Goal: Task Accomplishment & Management: Use online tool/utility

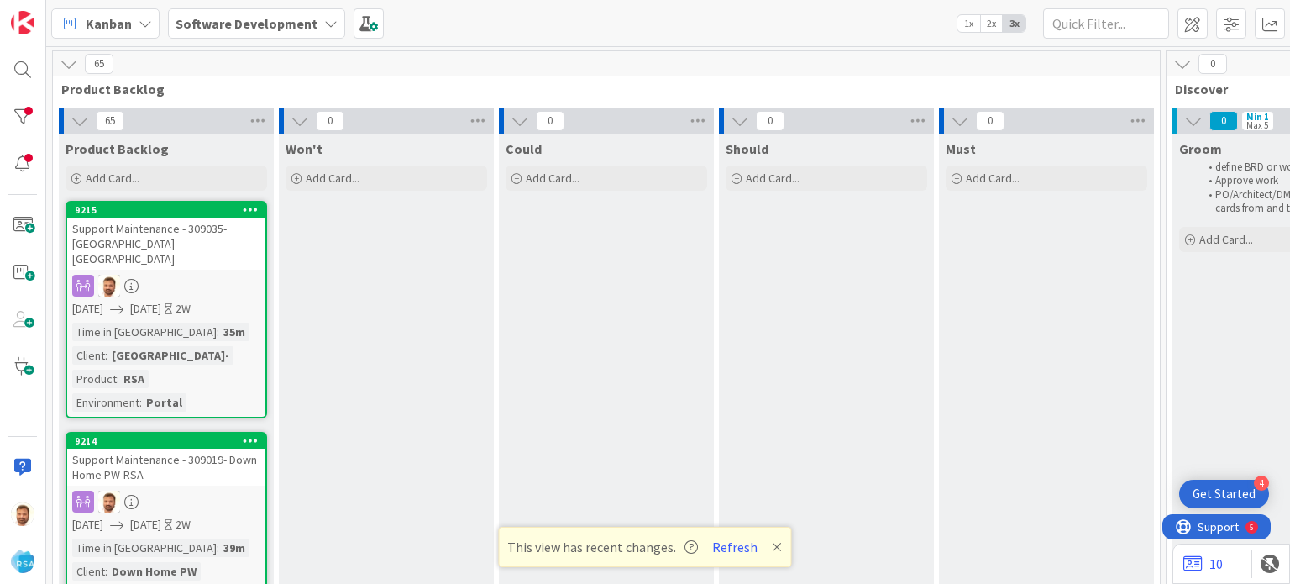
scroll to position [158, 1333]
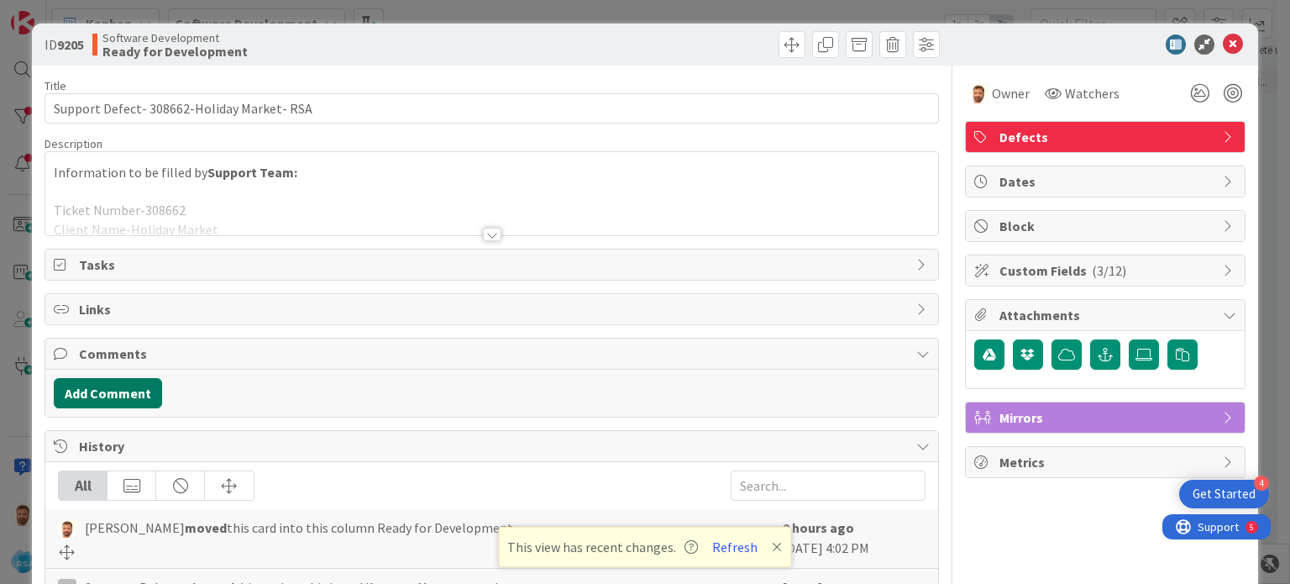
click at [141, 397] on button "Add Comment" at bounding box center [108, 393] width 108 height 30
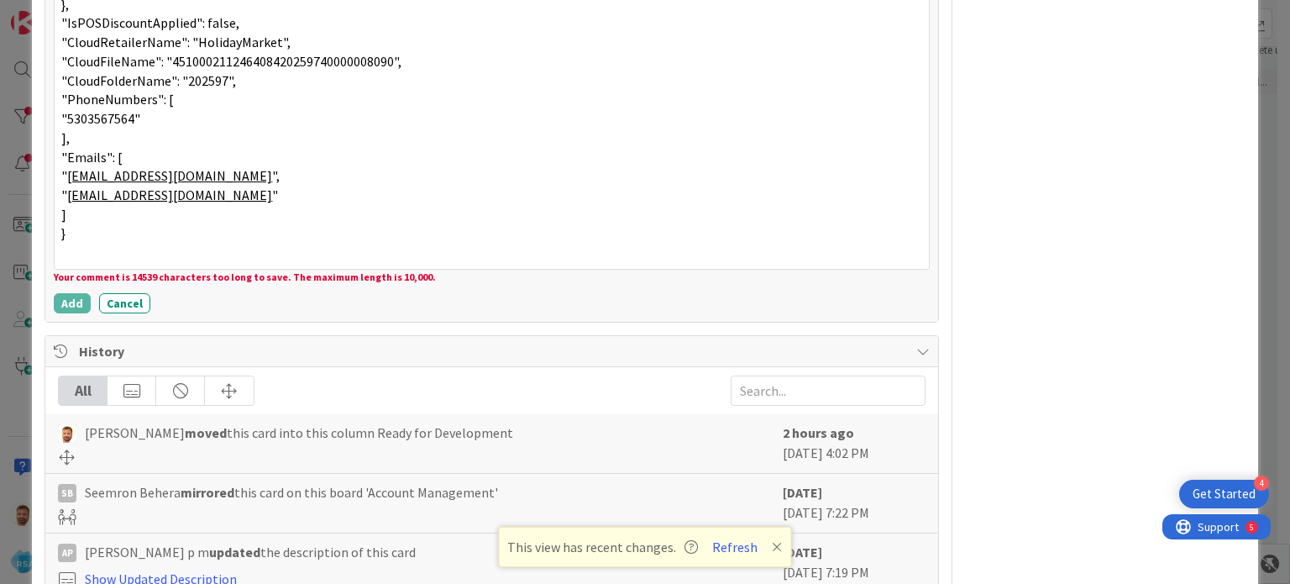
scroll to position [6711, 0]
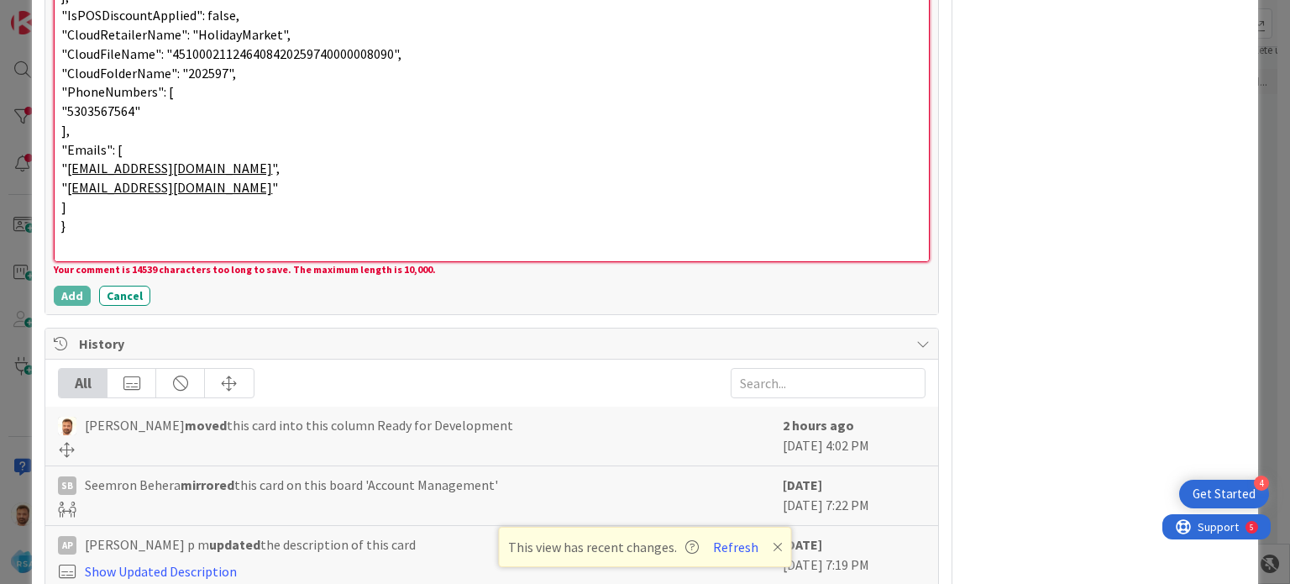
click at [280, 207] on p "]" at bounding box center [491, 206] width 860 height 19
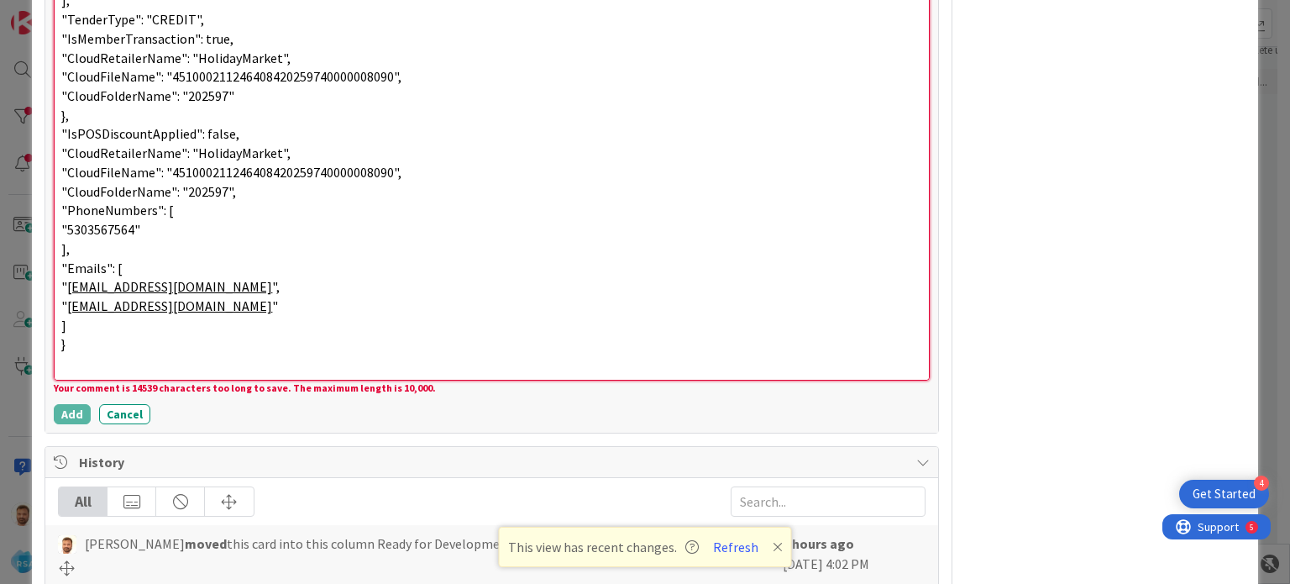
scroll to position [6596, 0]
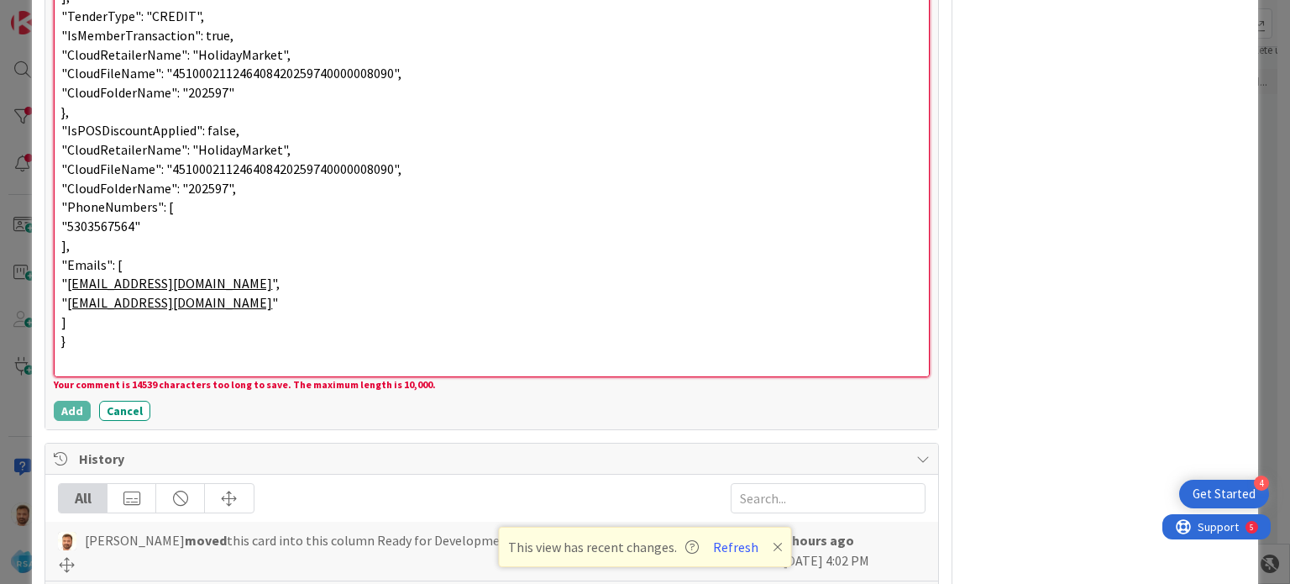
click at [155, 339] on p "}" at bounding box center [491, 340] width 860 height 19
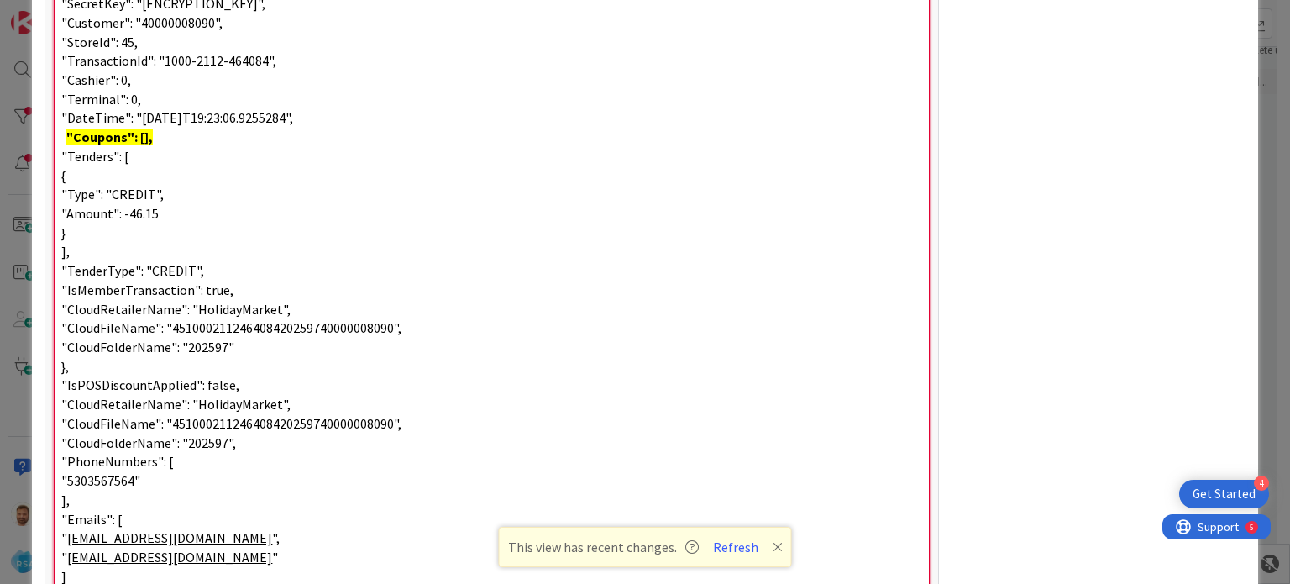
scroll to position [6341, 0]
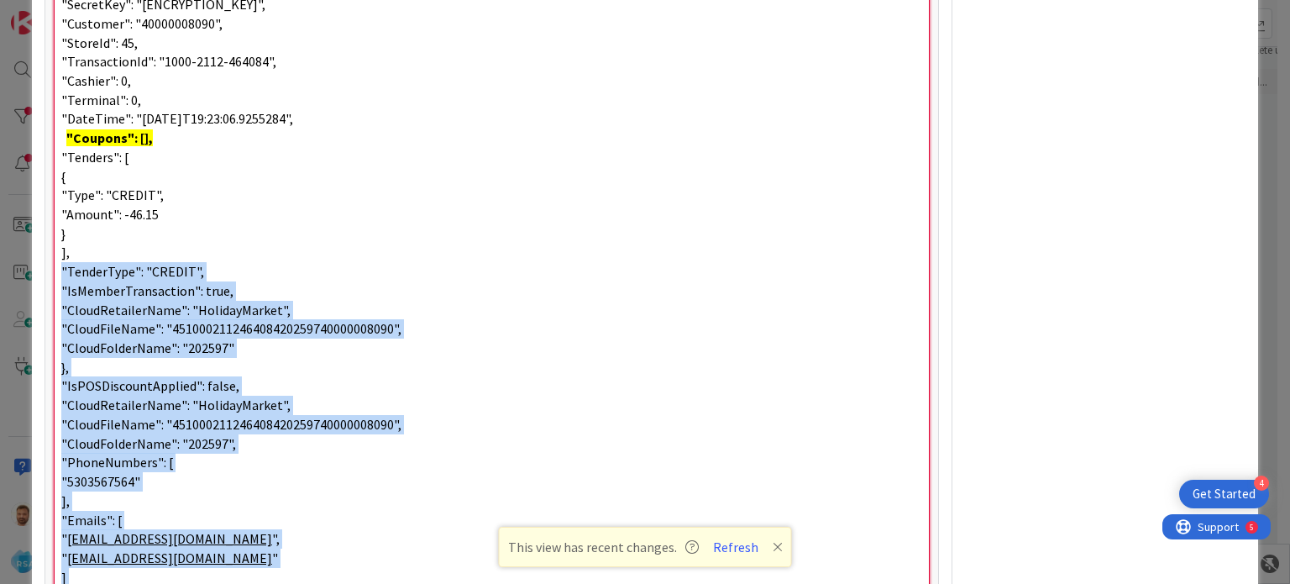
click at [66, 251] on span "]," at bounding box center [65, 252] width 8 height 17
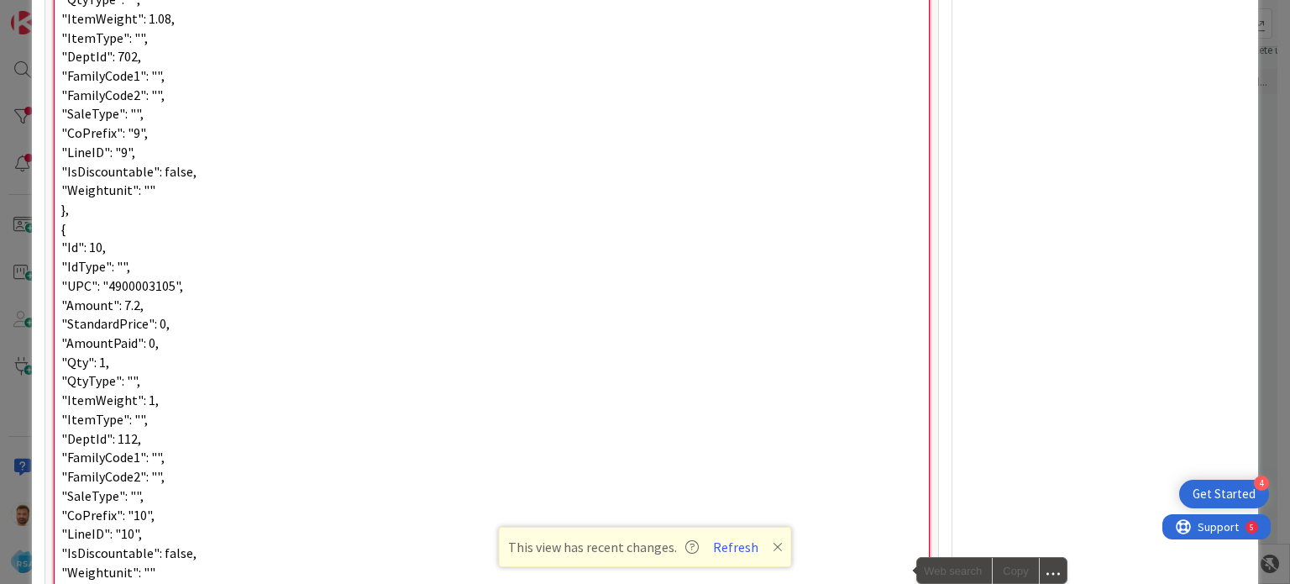
scroll to position [3905, 0]
drag, startPoint x: 65, startPoint y: 226, endPoint x: 205, endPoint y: 361, distance: 194.9
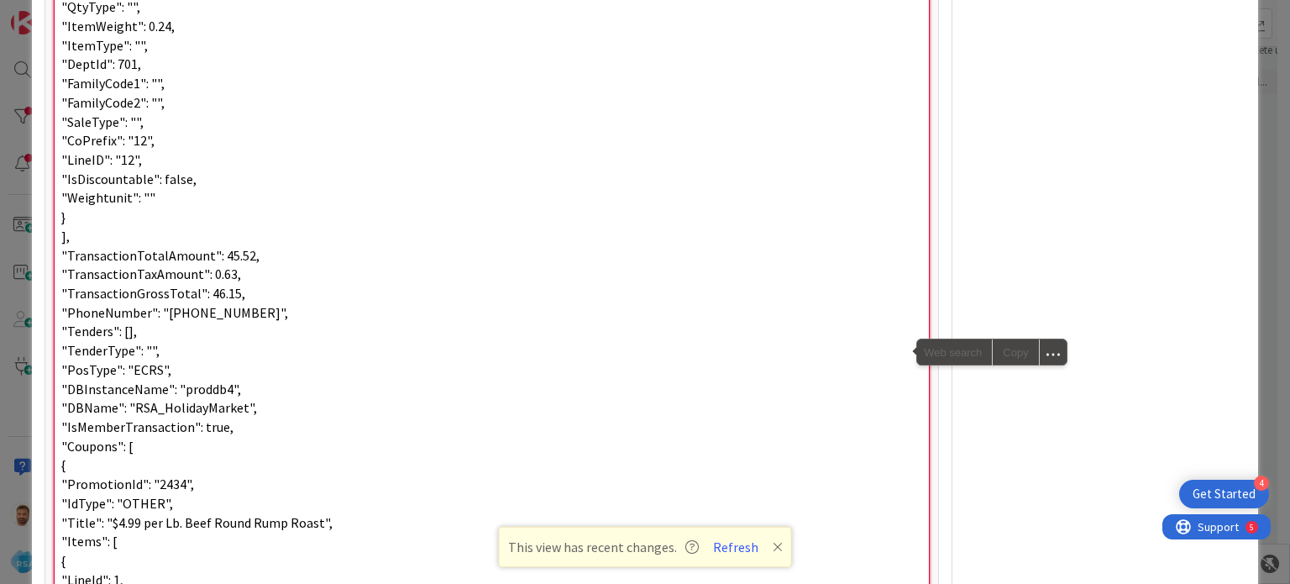
click at [128, 228] on p "]," at bounding box center [491, 236] width 860 height 19
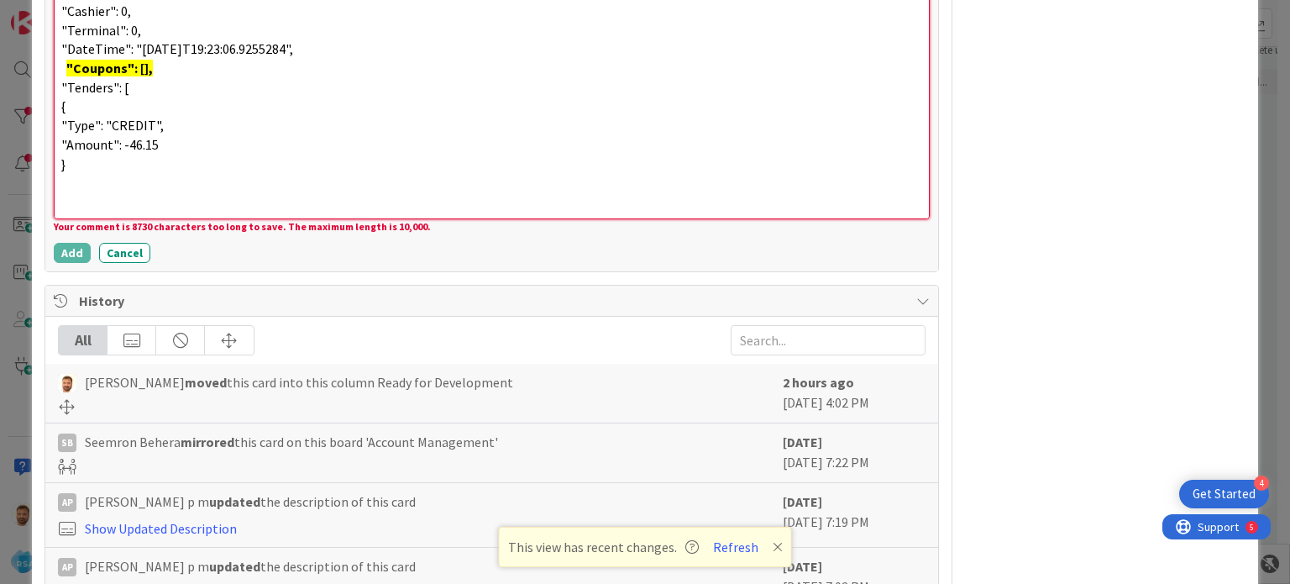
scroll to position [5262, 0]
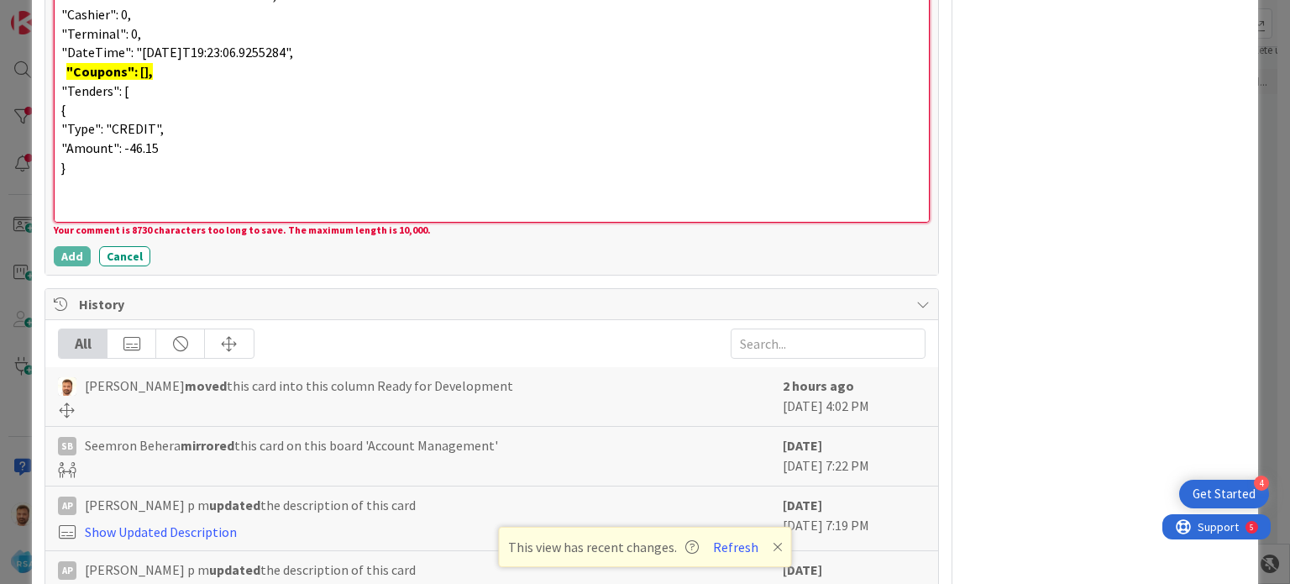
click at [291, 164] on p "}" at bounding box center [491, 167] width 860 height 19
click at [228, 144] on p ""Amount": -46.15" at bounding box center [491, 148] width 860 height 19
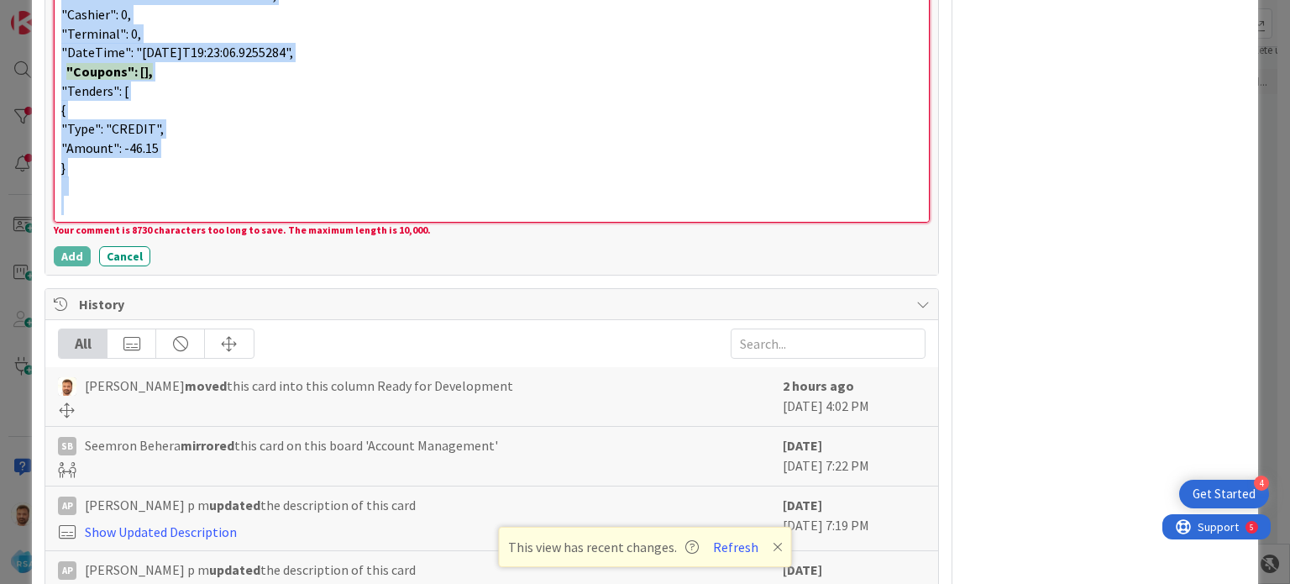
copy div "We have checked that the we have applied both the coupons but we did not receiv…"
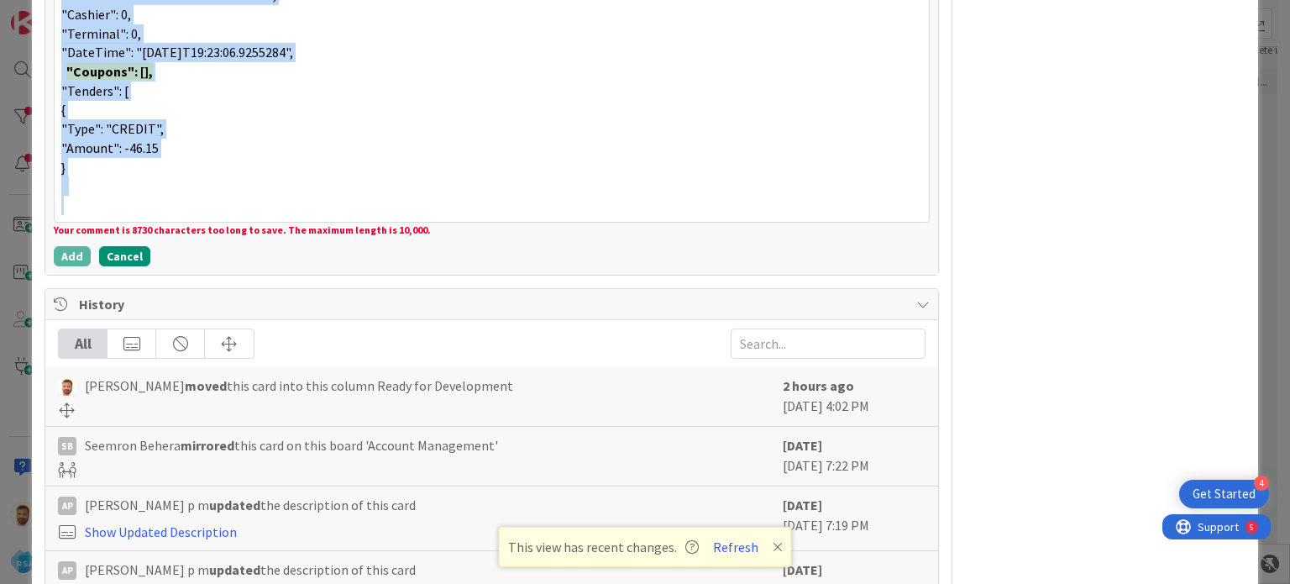
click at [141, 258] on button "Cancel" at bounding box center [124, 256] width 51 height 20
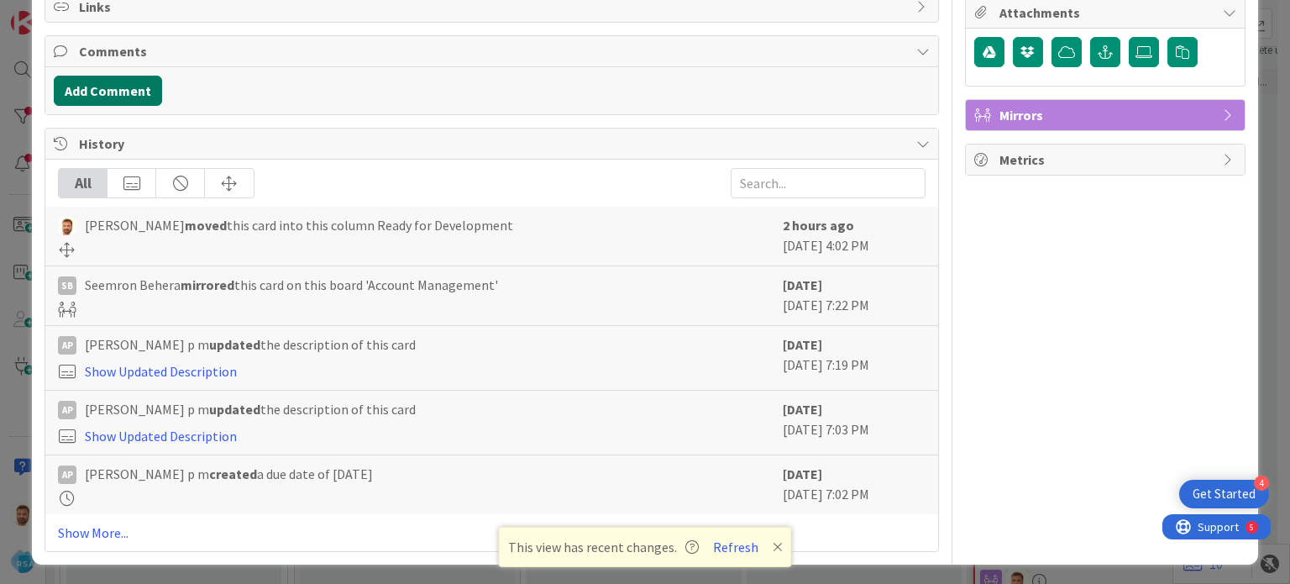
click at [116, 88] on button "Add Comment" at bounding box center [108, 91] width 108 height 30
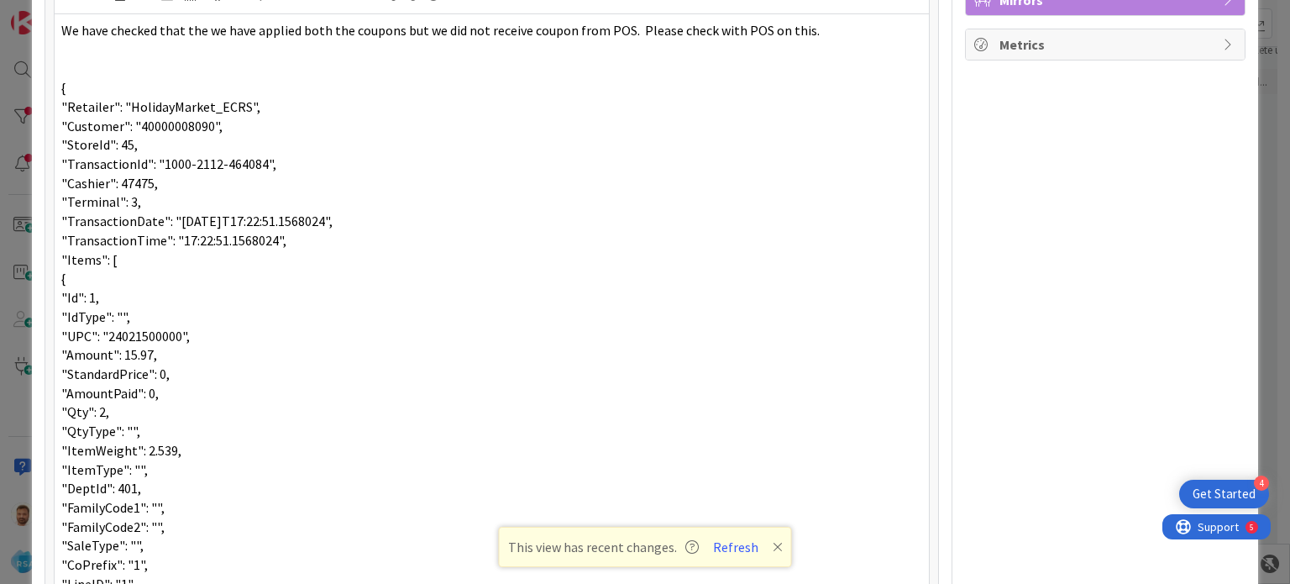
scroll to position [463, 0]
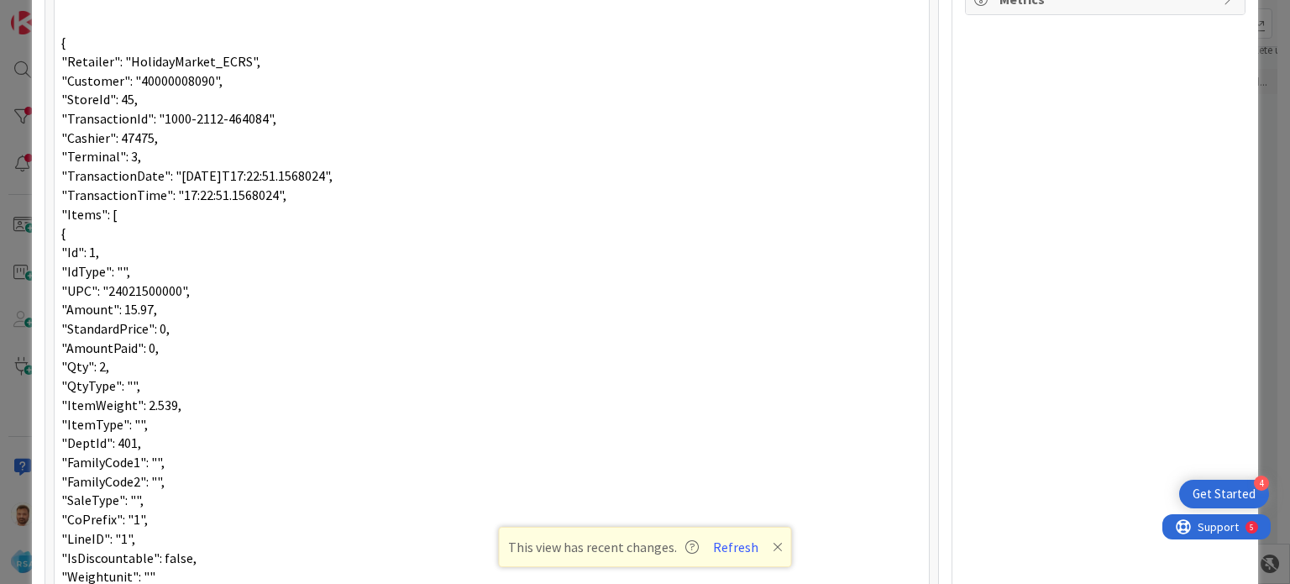
click at [66, 230] on span "{" at bounding box center [63, 232] width 4 height 17
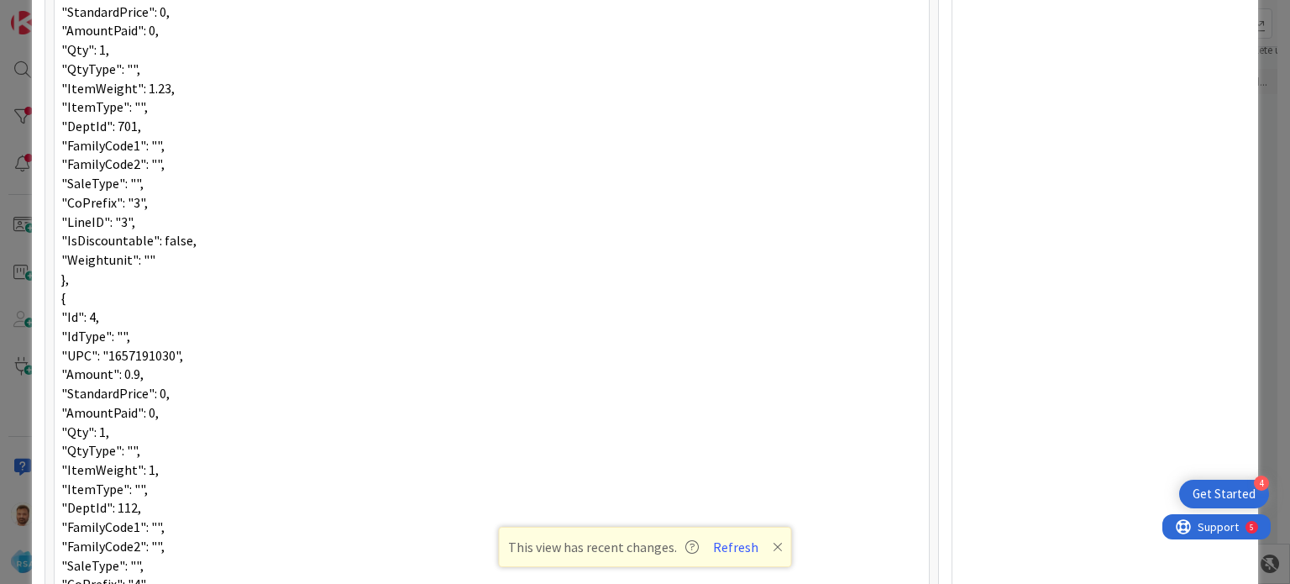
click at [80, 276] on p "}," at bounding box center [491, 279] width 860 height 19
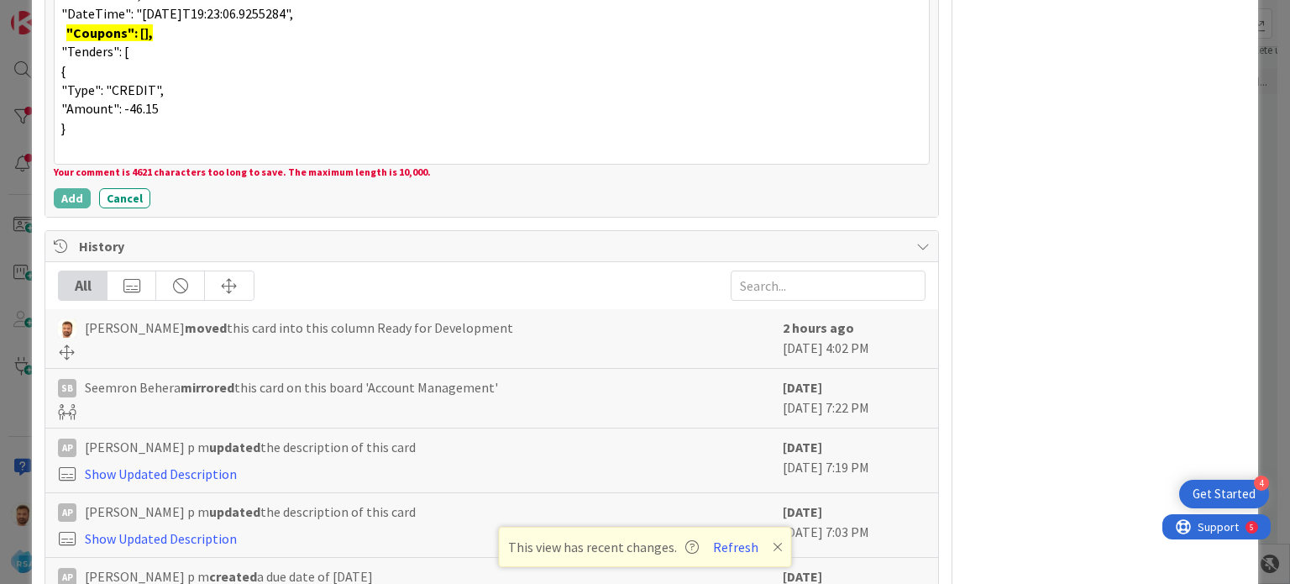
scroll to position [4276, 0]
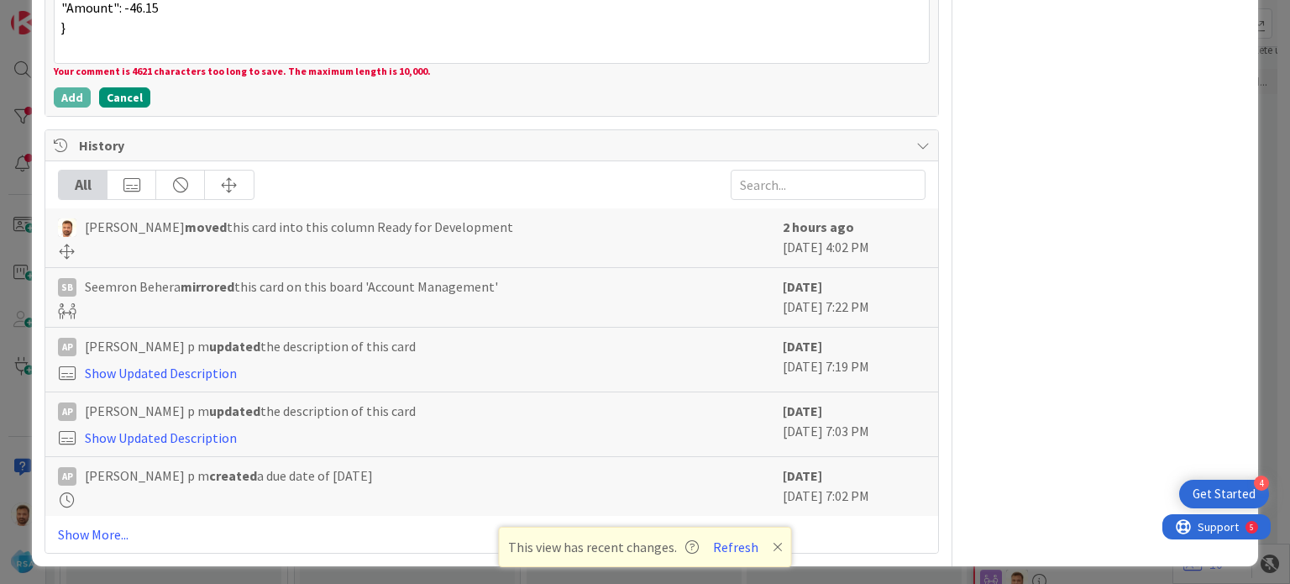
click at [118, 88] on button "Cancel" at bounding box center [124, 97] width 51 height 20
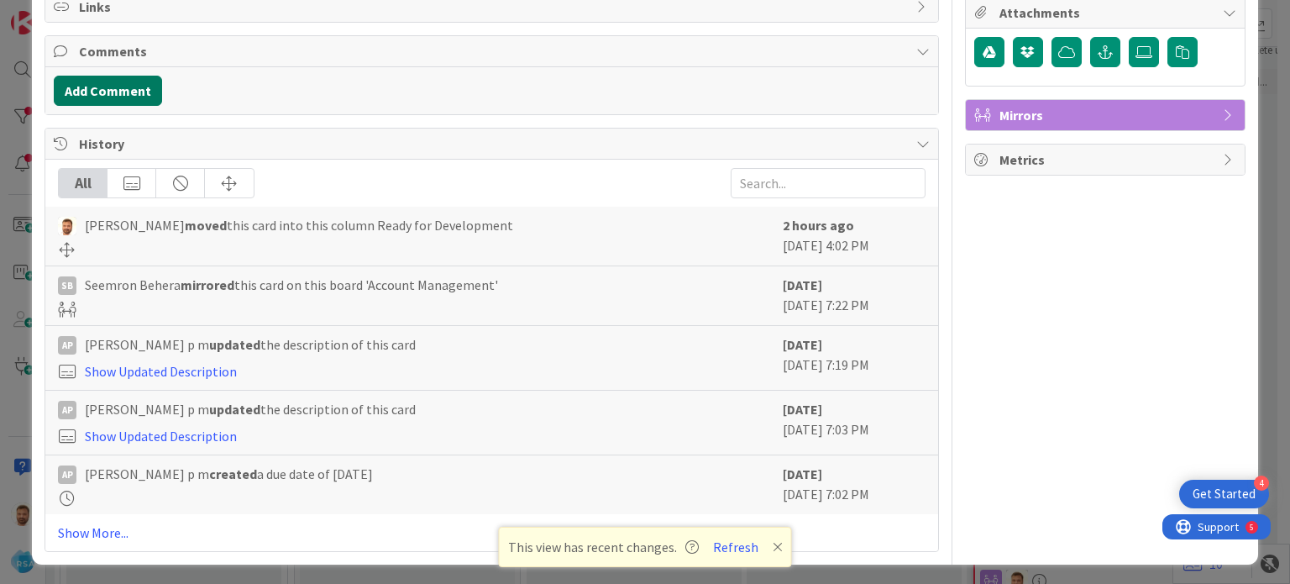
click at [108, 87] on button "Add Comment" at bounding box center [108, 91] width 108 height 30
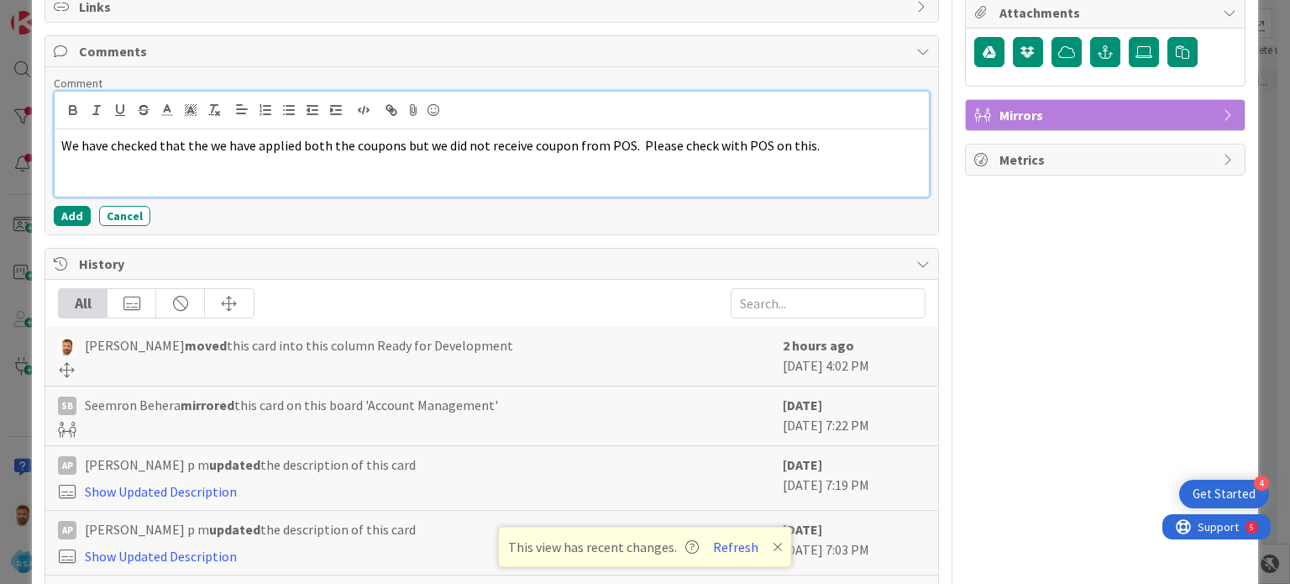
drag, startPoint x: 77, startPoint y: 212, endPoint x: 242, endPoint y: 288, distance: 181.5
click at [242, 288] on div "Title 42 / 128 Support Defect- 308662-Holiday Market- RSA Description [PERSON_N…" at bounding box center [492, 217] width 894 height 909
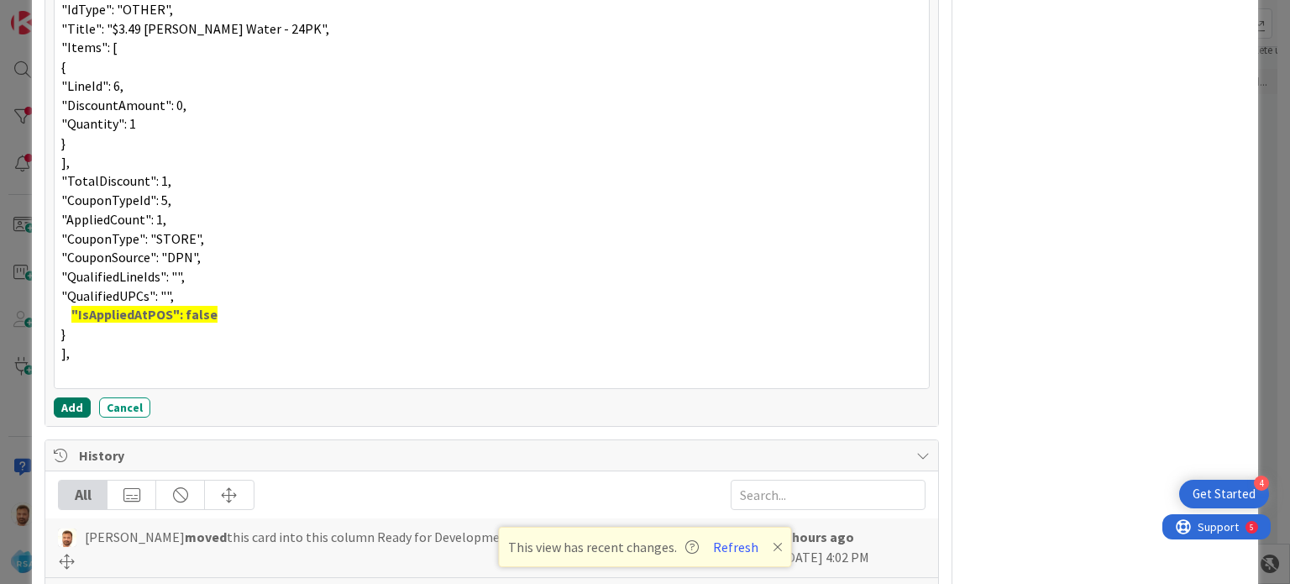
click at [77, 405] on button "Add" at bounding box center [72, 407] width 37 height 20
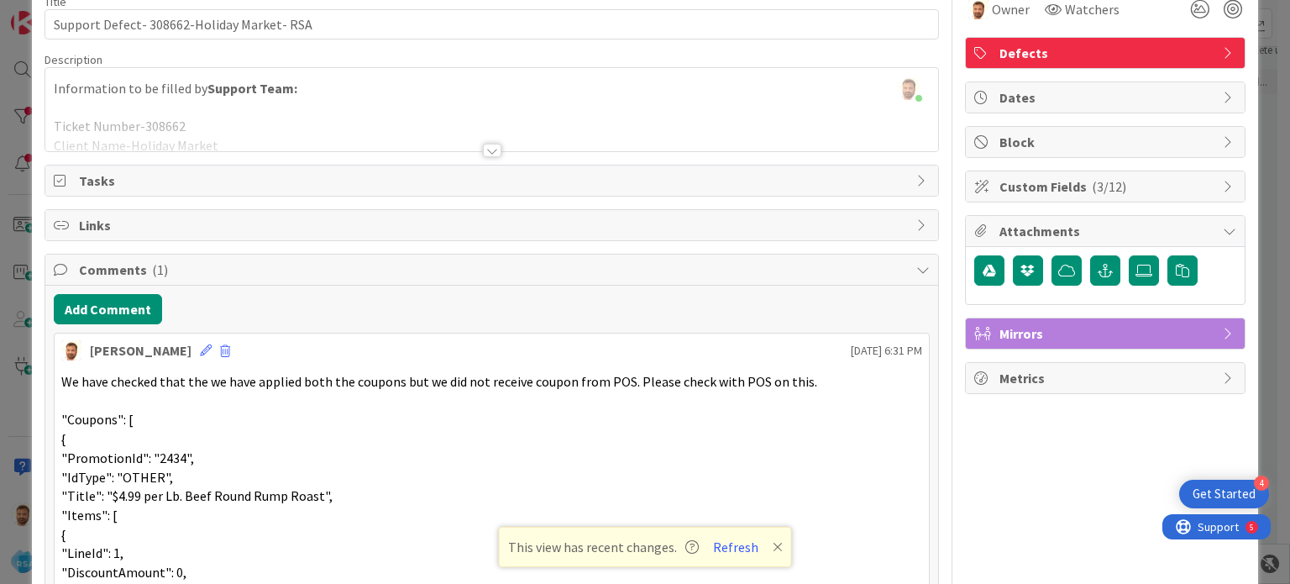
scroll to position [0, 0]
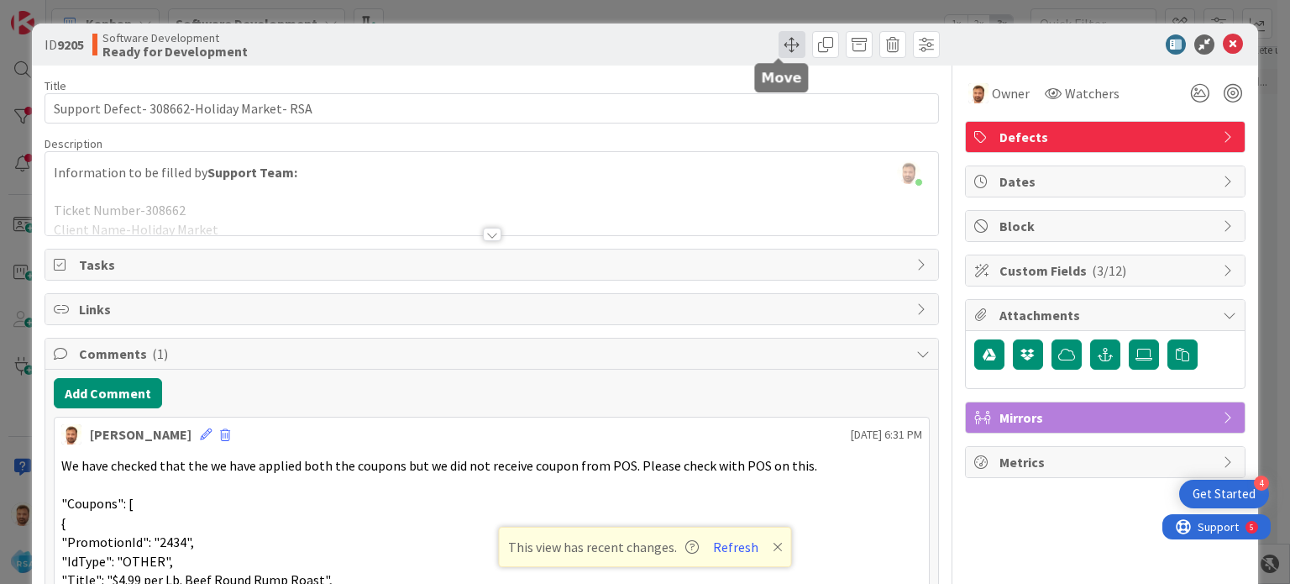
click at [779, 41] on span at bounding box center [792, 44] width 27 height 27
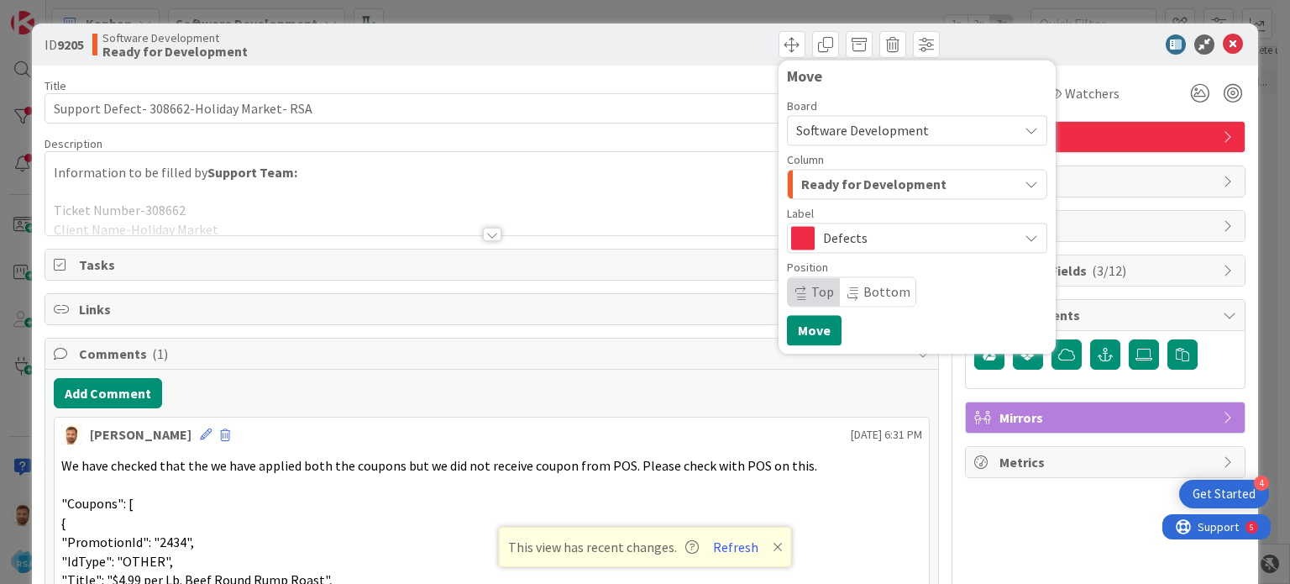
click at [827, 184] on span "Ready for Development" at bounding box center [873, 184] width 145 height 22
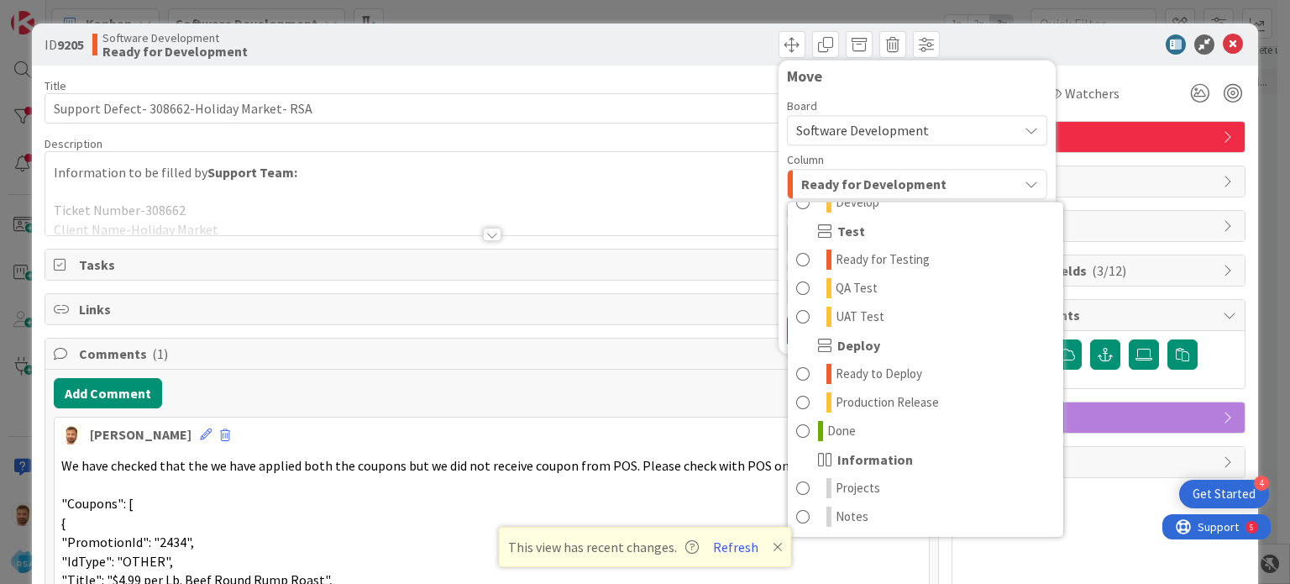
scroll to position [46, 0]
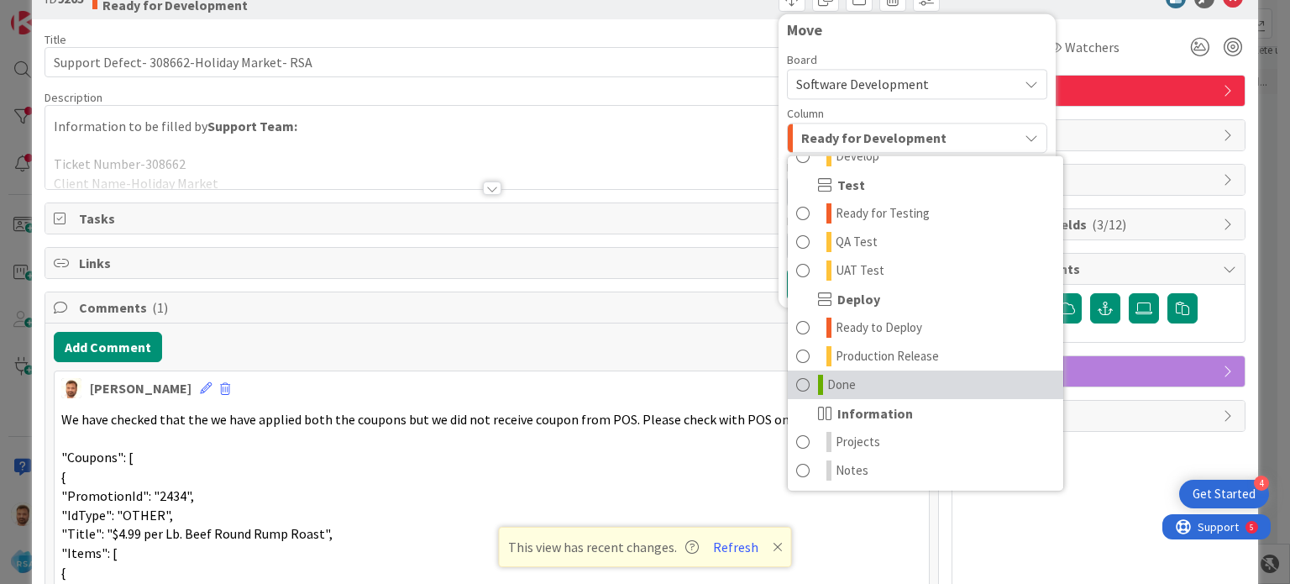
click at [851, 379] on link "Done" at bounding box center [926, 384] width 276 height 29
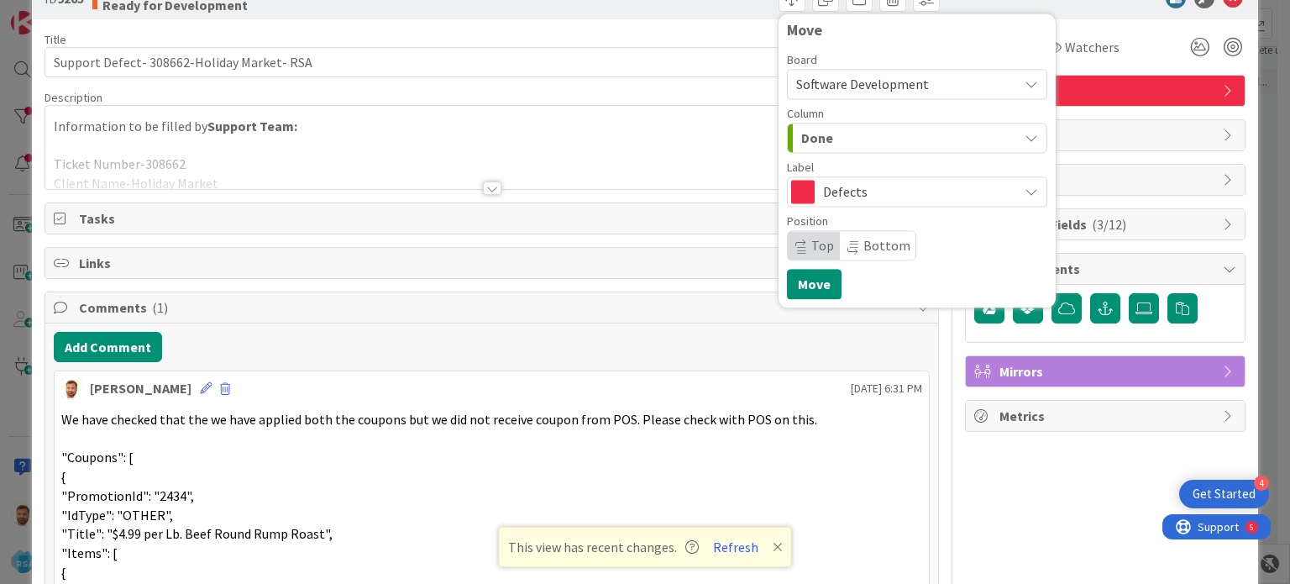
click at [806, 300] on div "Move Board Software Development Column Done Product Backlog Product Backlog Won…" at bounding box center [917, 160] width 277 height 294
click at [808, 285] on button "Move" at bounding box center [814, 284] width 55 height 30
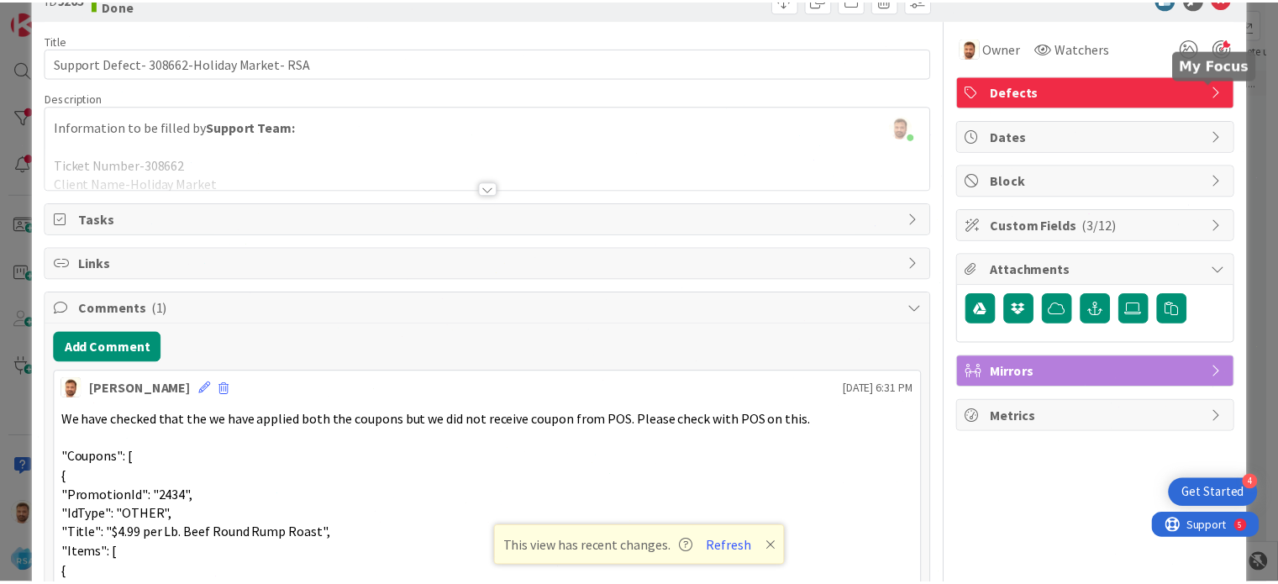
scroll to position [0, 0]
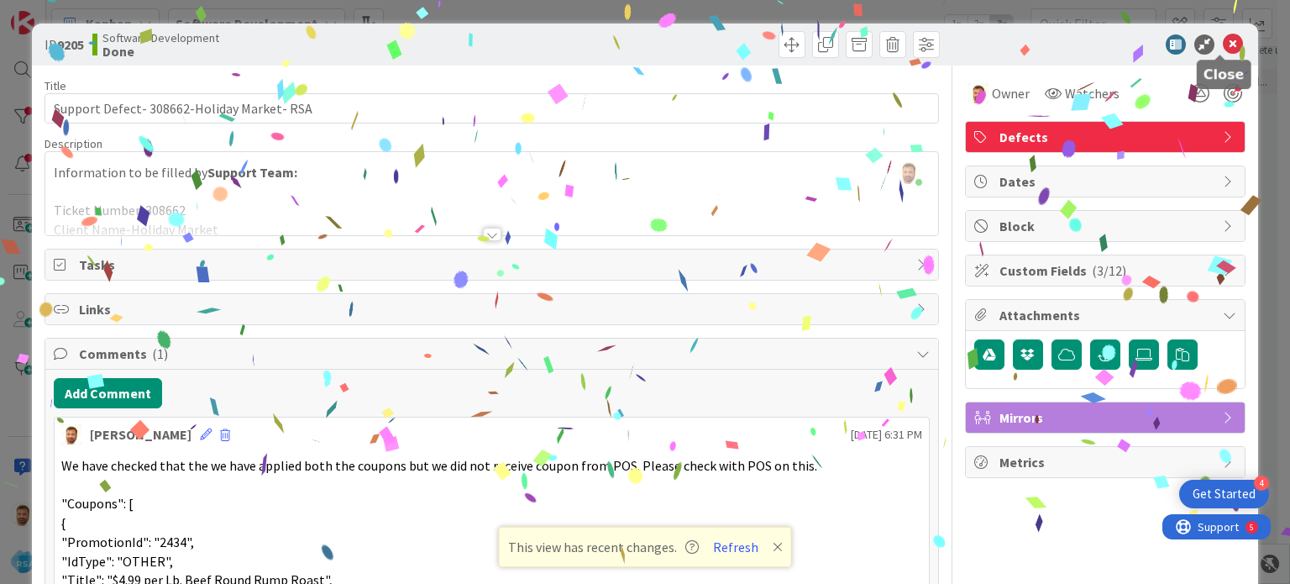
click at [1223, 45] on icon at bounding box center [1233, 44] width 20 height 20
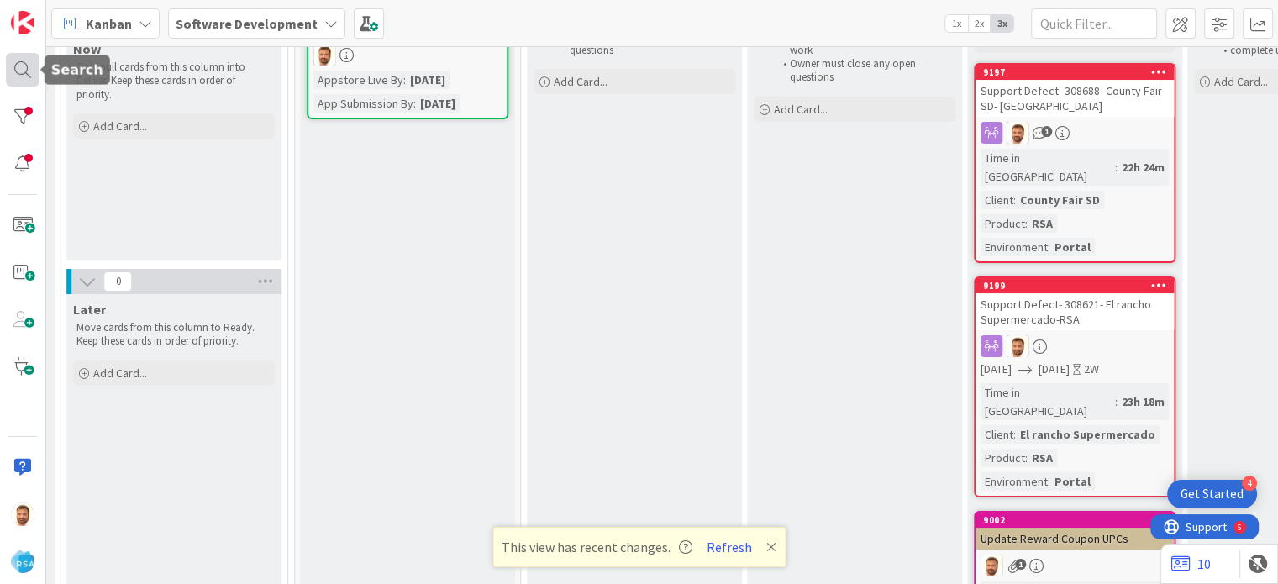
click at [29, 68] on div at bounding box center [23, 70] width 34 height 34
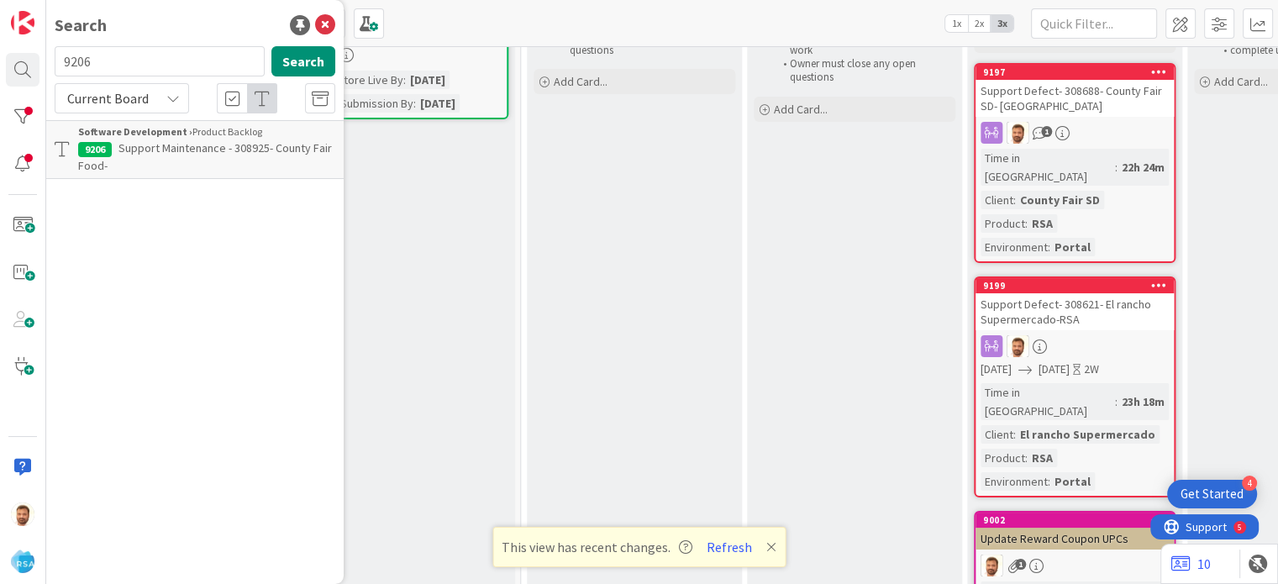
click at [156, 63] on input "9206" at bounding box center [160, 61] width 210 height 30
type input "9216"
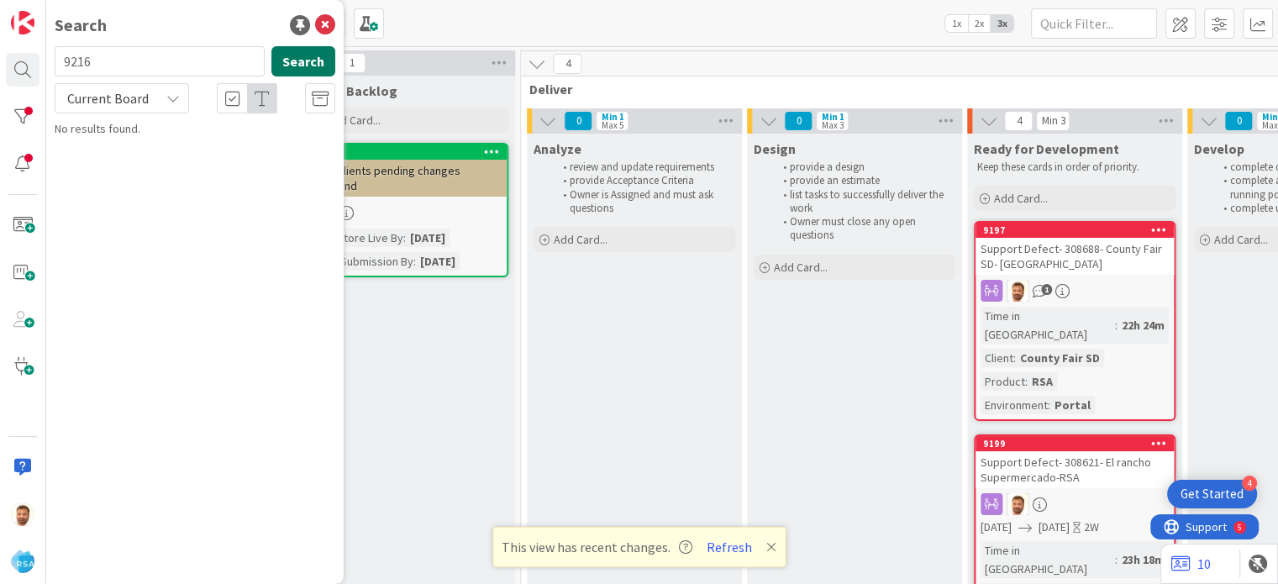
click at [295, 66] on button "Search" at bounding box center [303, 61] width 64 height 30
click at [323, 25] on icon at bounding box center [325, 25] width 20 height 20
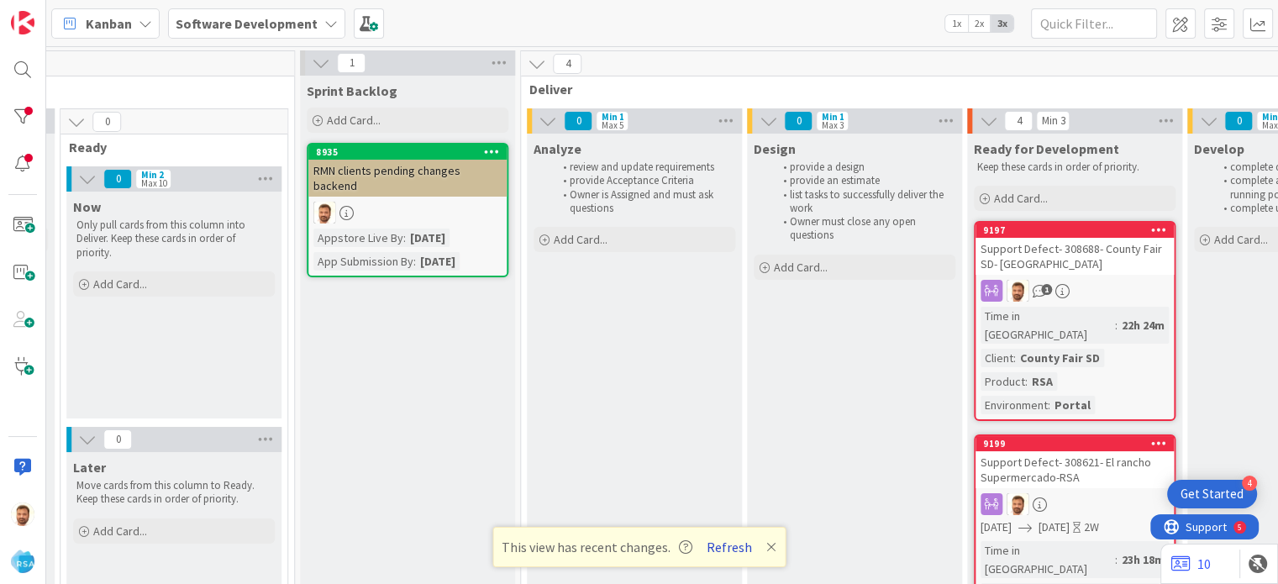
click at [712, 544] on button "Refresh" at bounding box center [729, 547] width 57 height 22
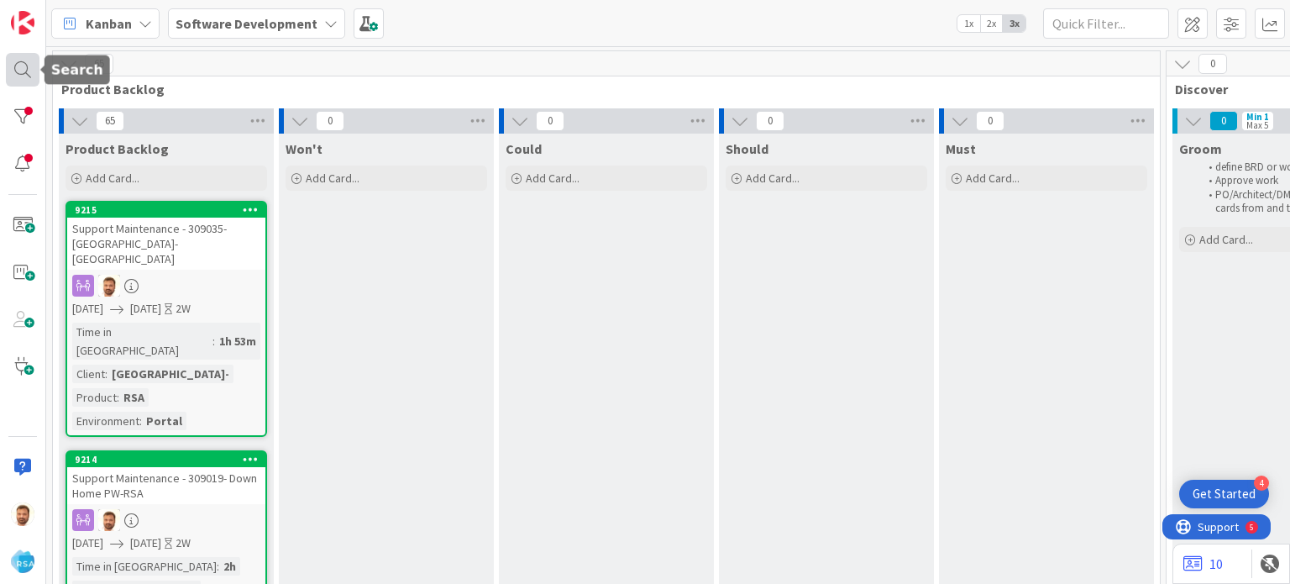
click at [20, 73] on div at bounding box center [23, 70] width 34 height 34
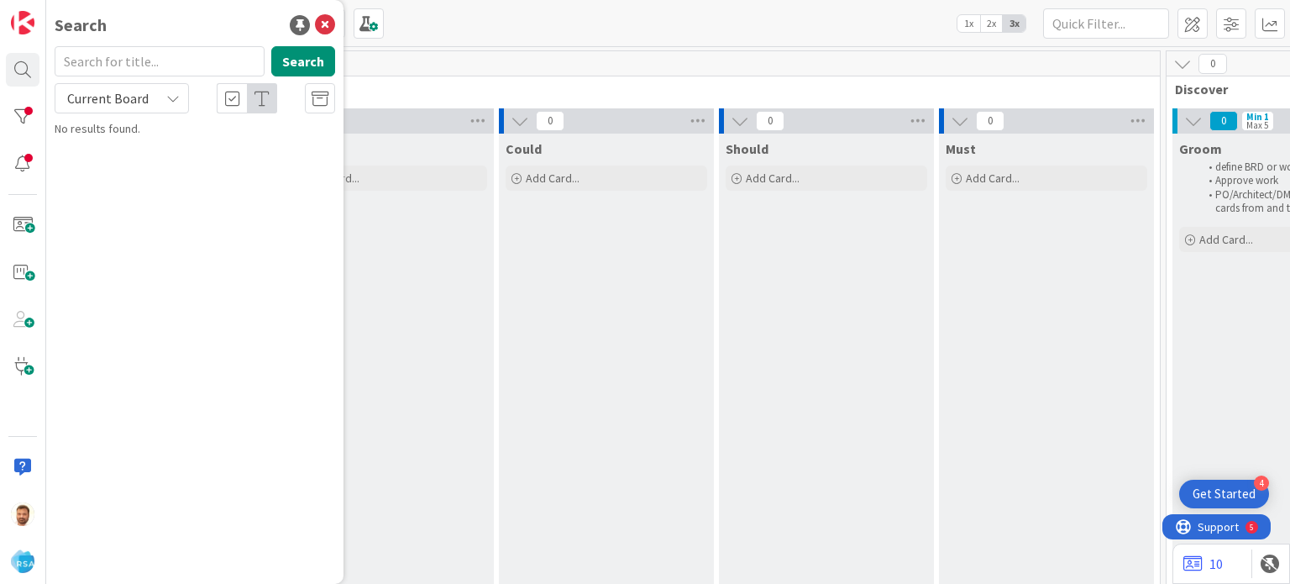
click at [129, 70] on input "text" at bounding box center [160, 61] width 210 height 30
type input "9214"
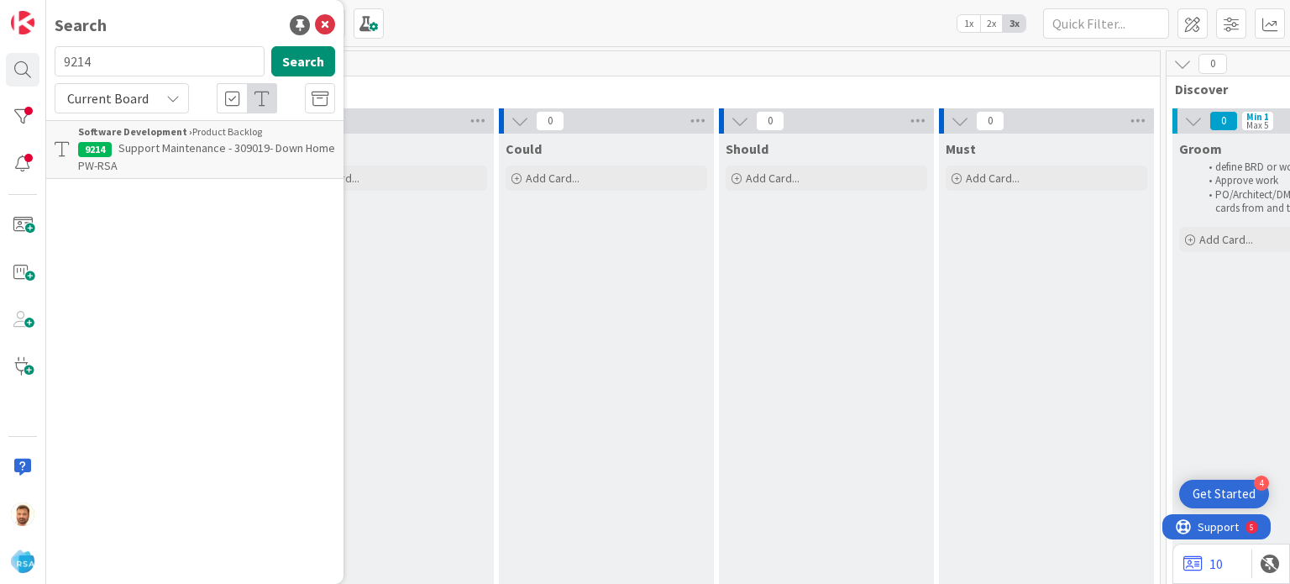
click at [158, 145] on span "Support Maintenance - 309019- Down Home PW-RSA" at bounding box center [206, 156] width 257 height 33
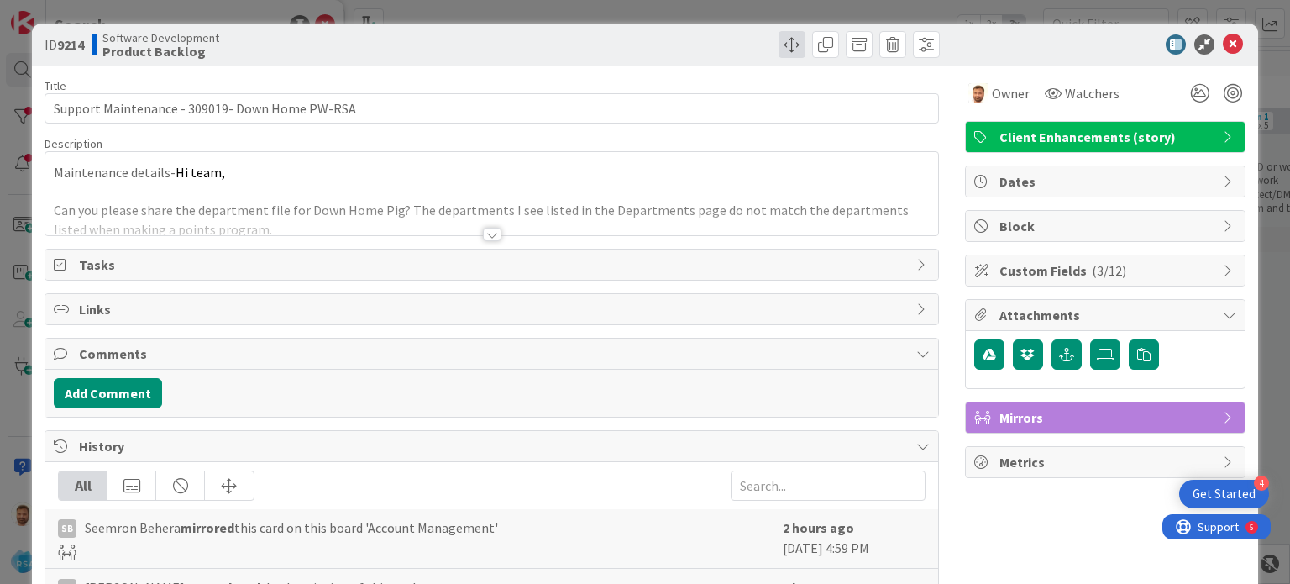
click at [779, 40] on span at bounding box center [792, 44] width 27 height 27
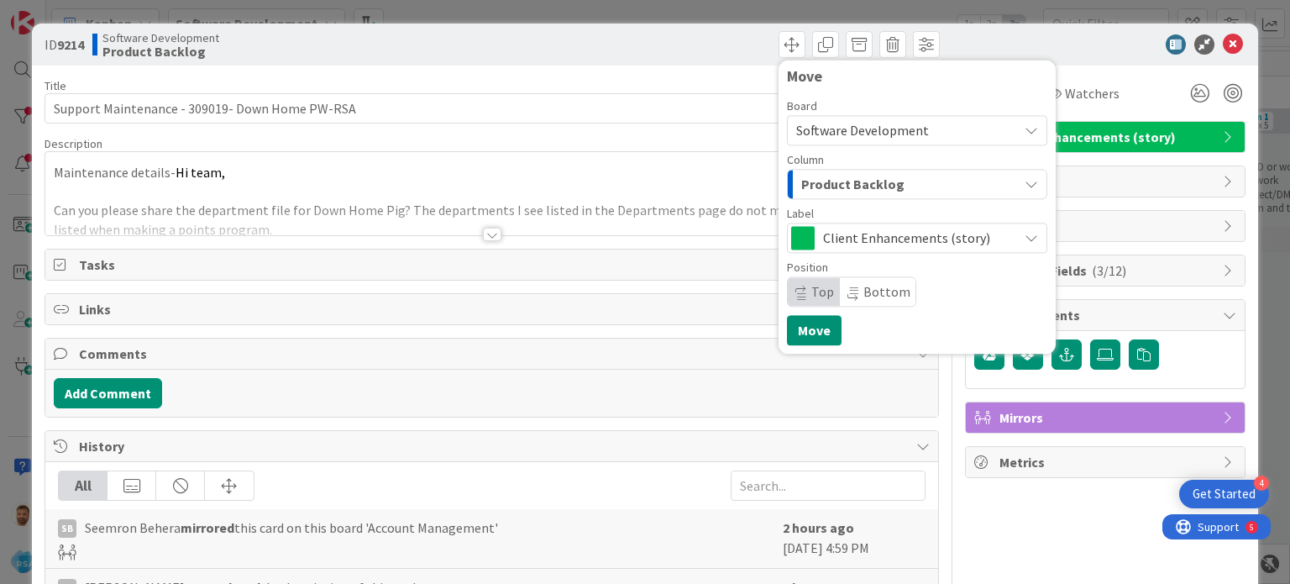
click at [817, 183] on span "Product Backlog" at bounding box center [852, 184] width 103 height 22
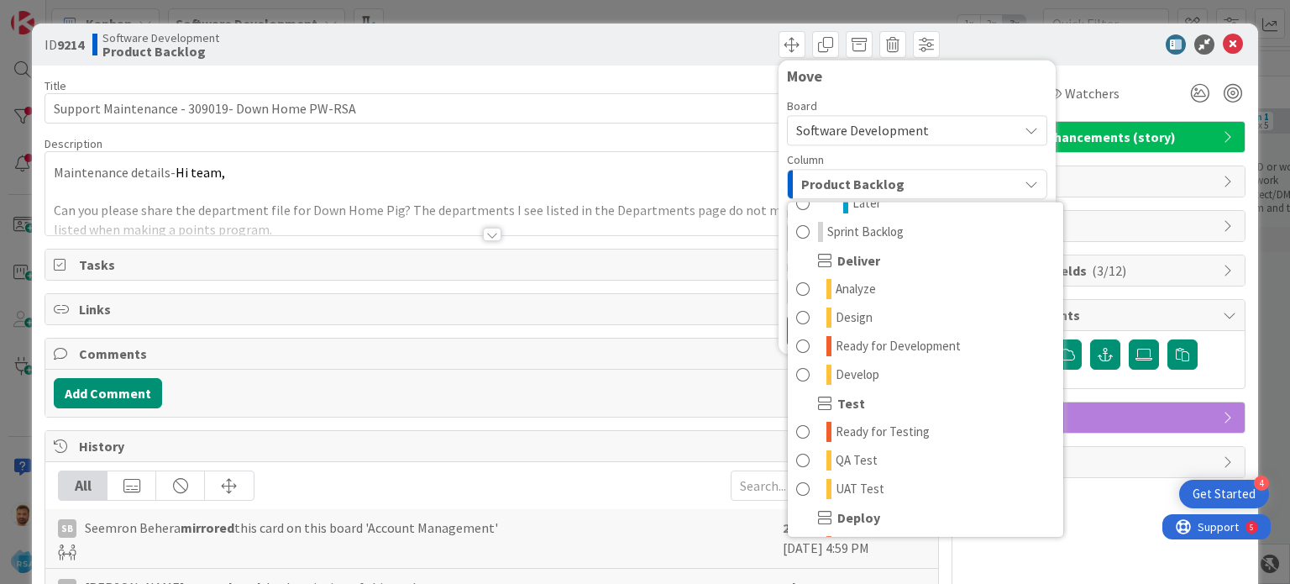
scroll to position [308, 0]
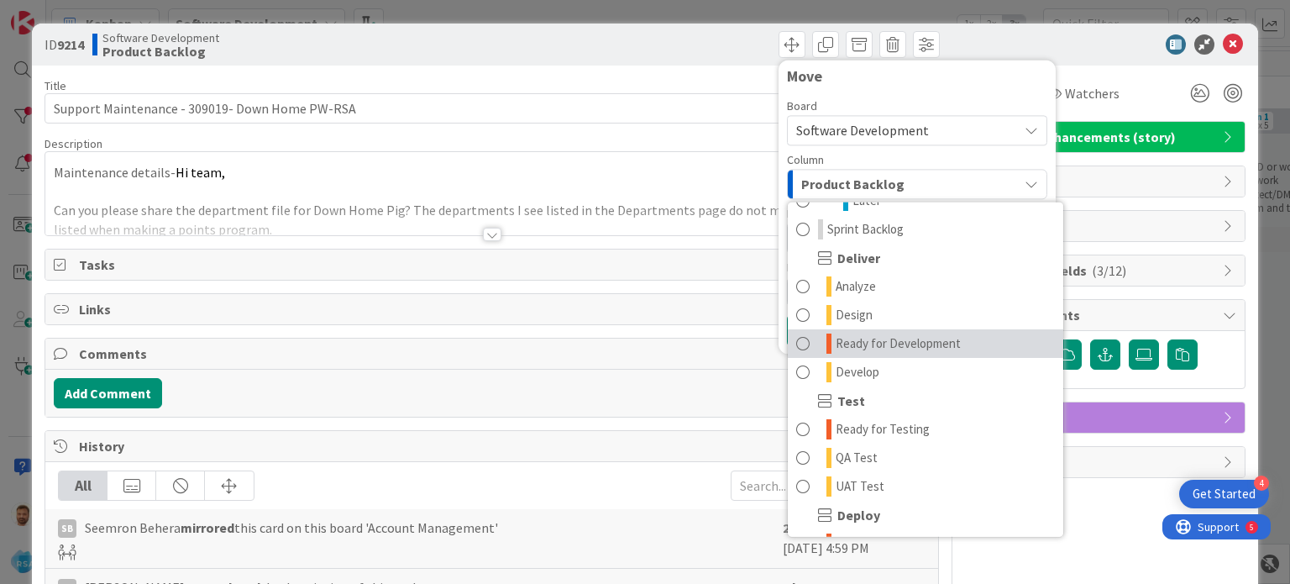
click at [867, 339] on span "Ready for Development" at bounding box center [898, 343] width 125 height 20
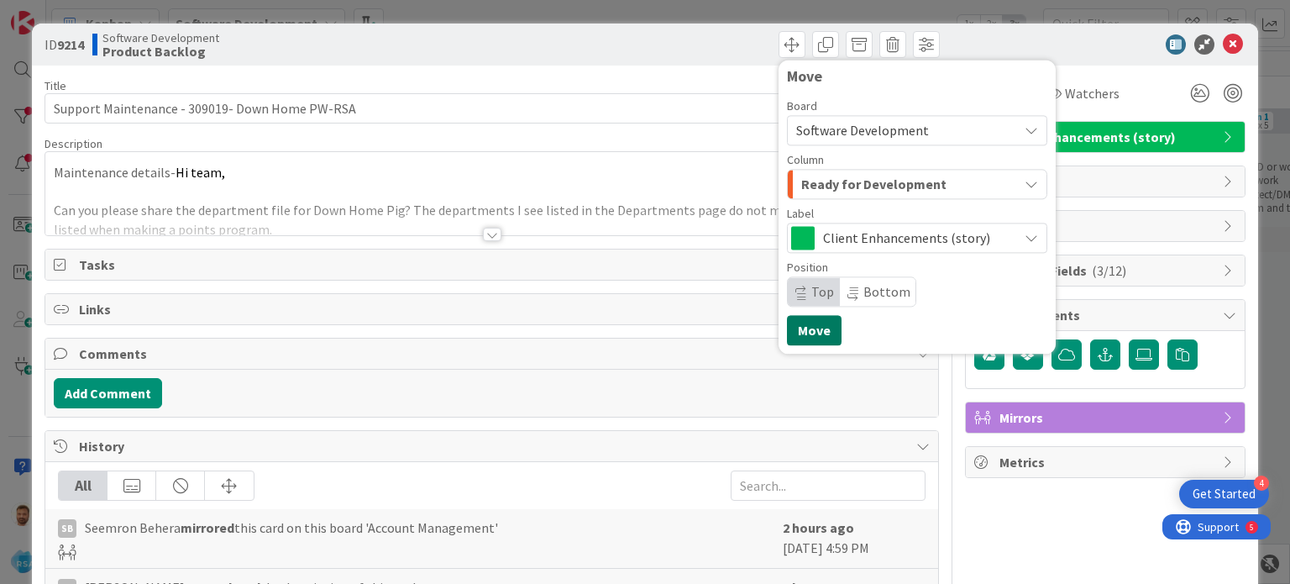
click at [788, 328] on button "Move" at bounding box center [814, 330] width 55 height 30
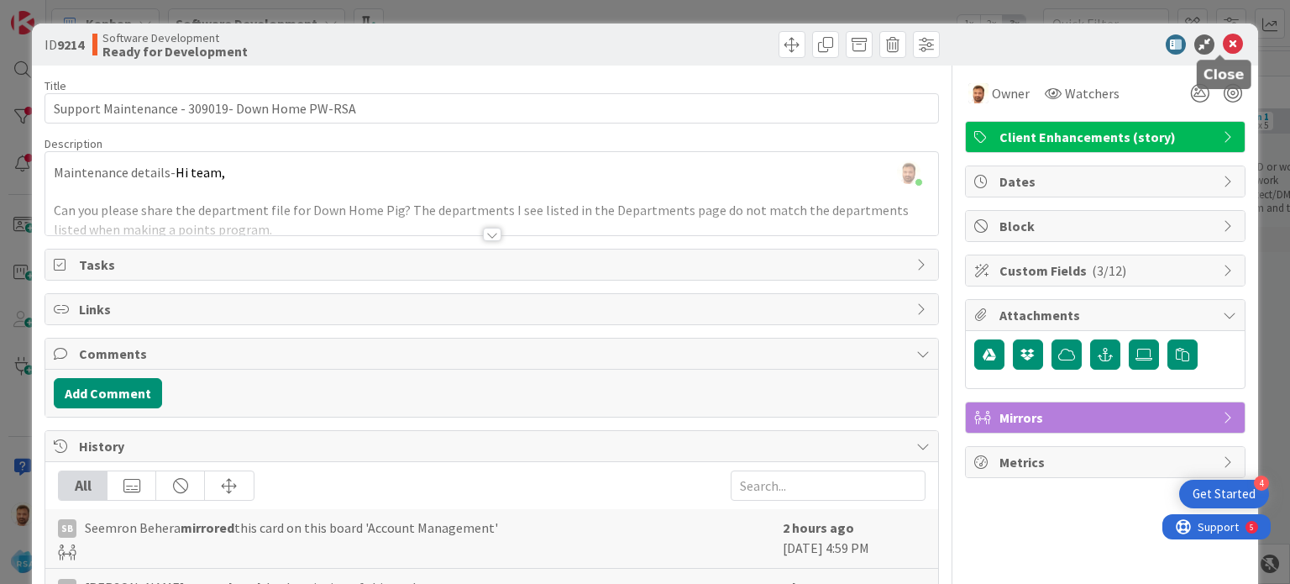
click at [1223, 49] on icon at bounding box center [1233, 44] width 20 height 20
